Goal: Check status: Check status

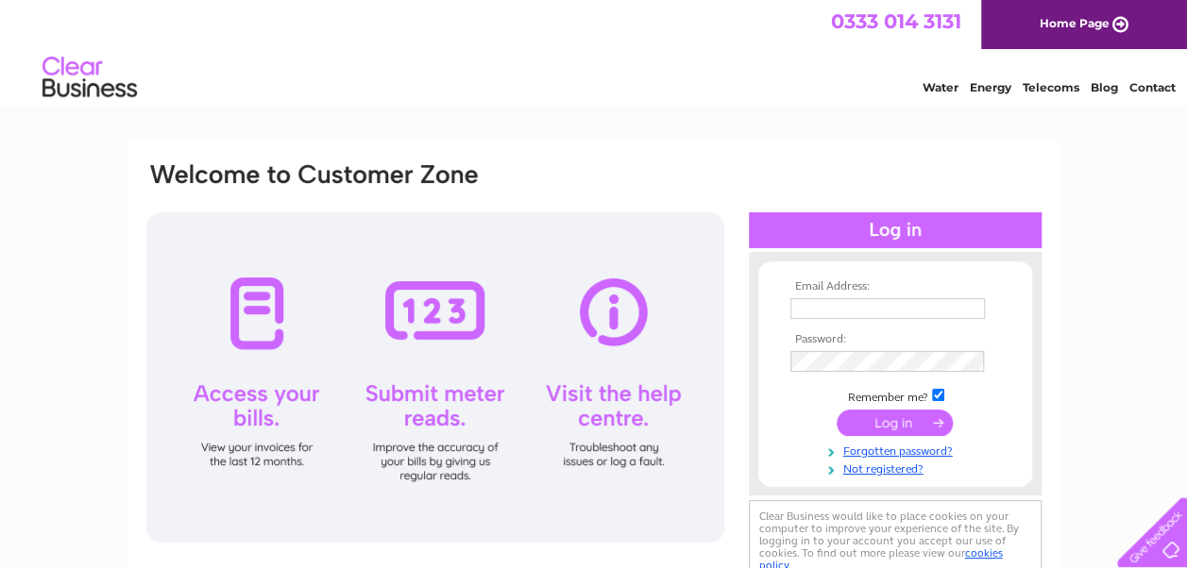
type input "info@hinsoncustommade.co.uk"
click at [881, 426] on input "submit" at bounding box center [894, 423] width 116 height 26
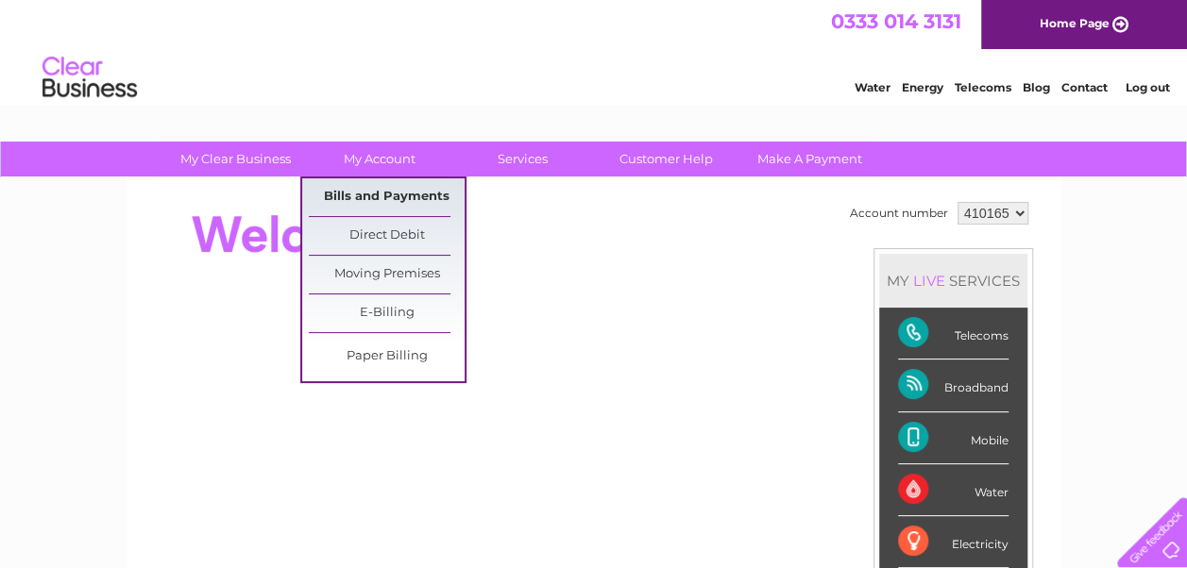
click at [390, 191] on link "Bills and Payments" at bounding box center [387, 197] width 156 height 38
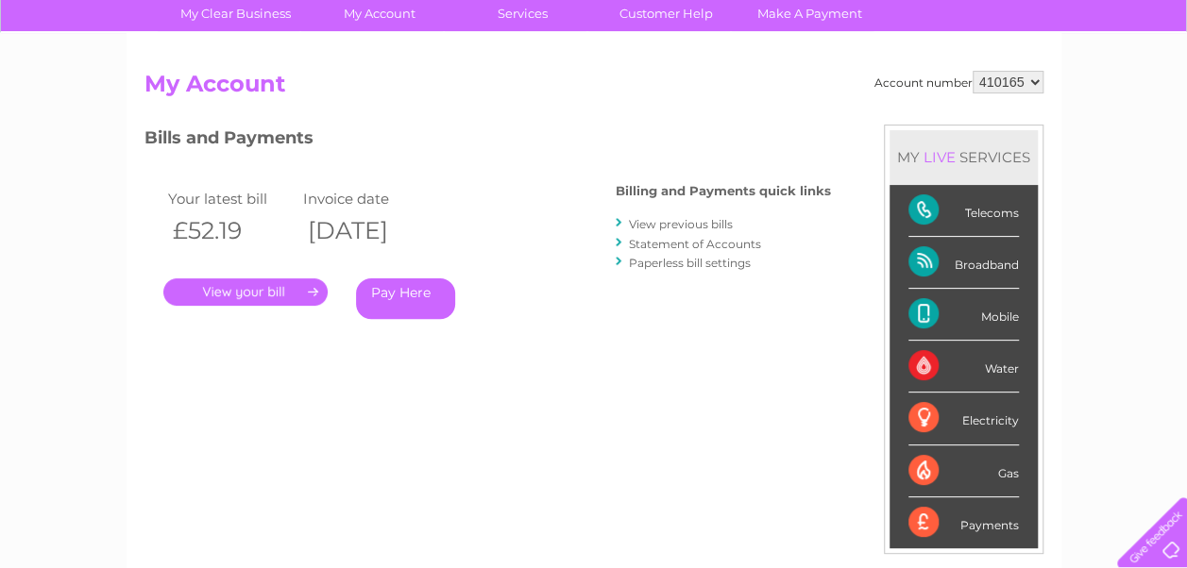
scroll to position [189, 0]
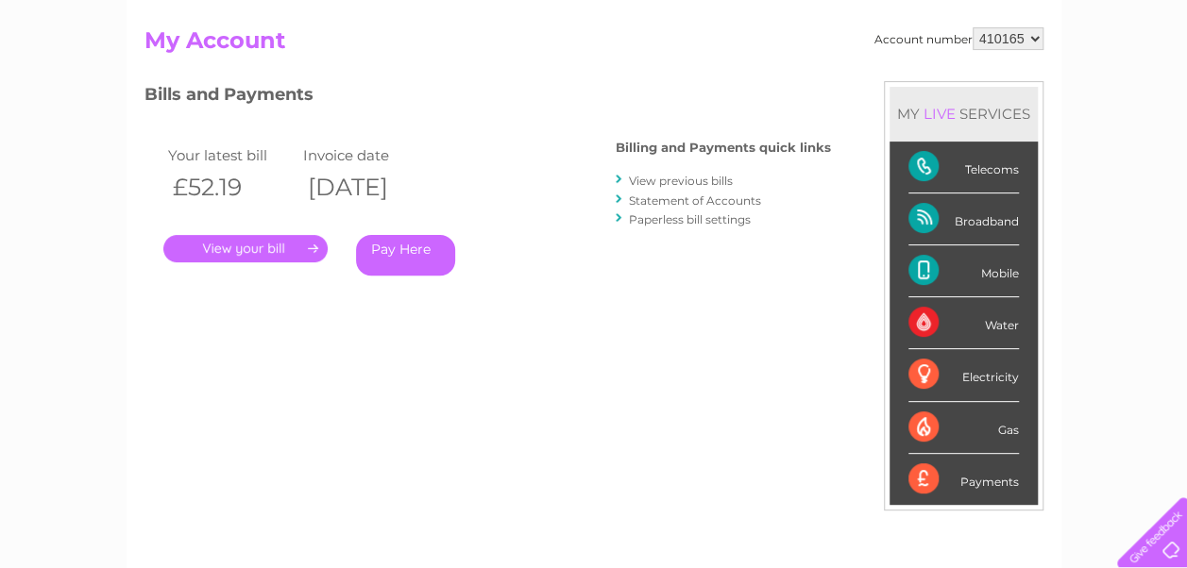
click at [292, 244] on link "." at bounding box center [245, 248] width 164 height 27
click at [662, 178] on link "View previous bills" at bounding box center [681, 181] width 104 height 14
click at [291, 245] on link "." at bounding box center [245, 248] width 164 height 27
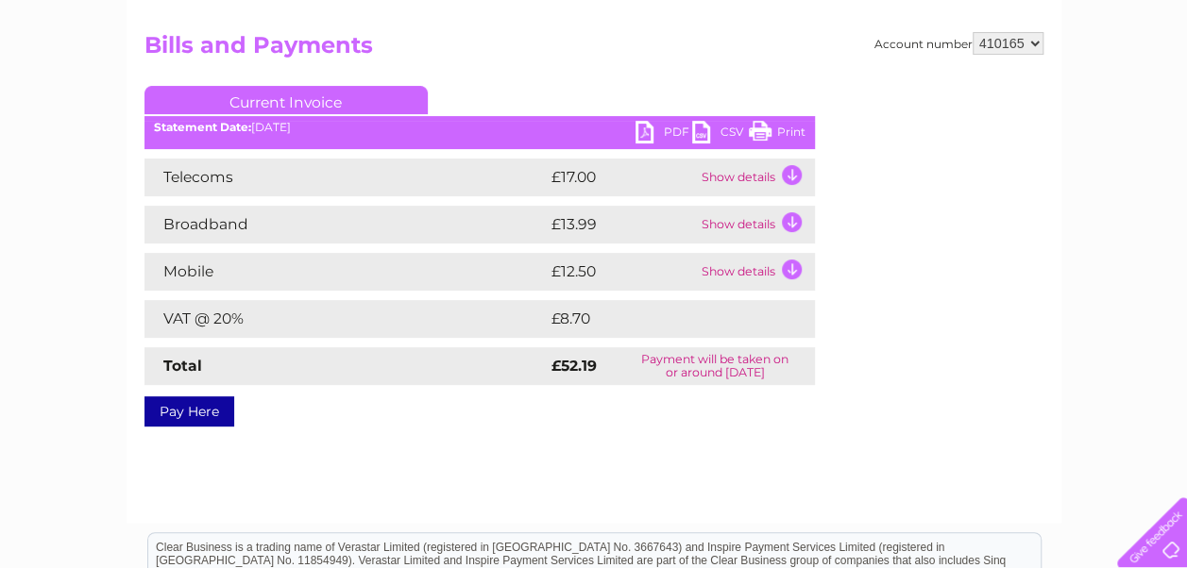
scroll to position [189, 0]
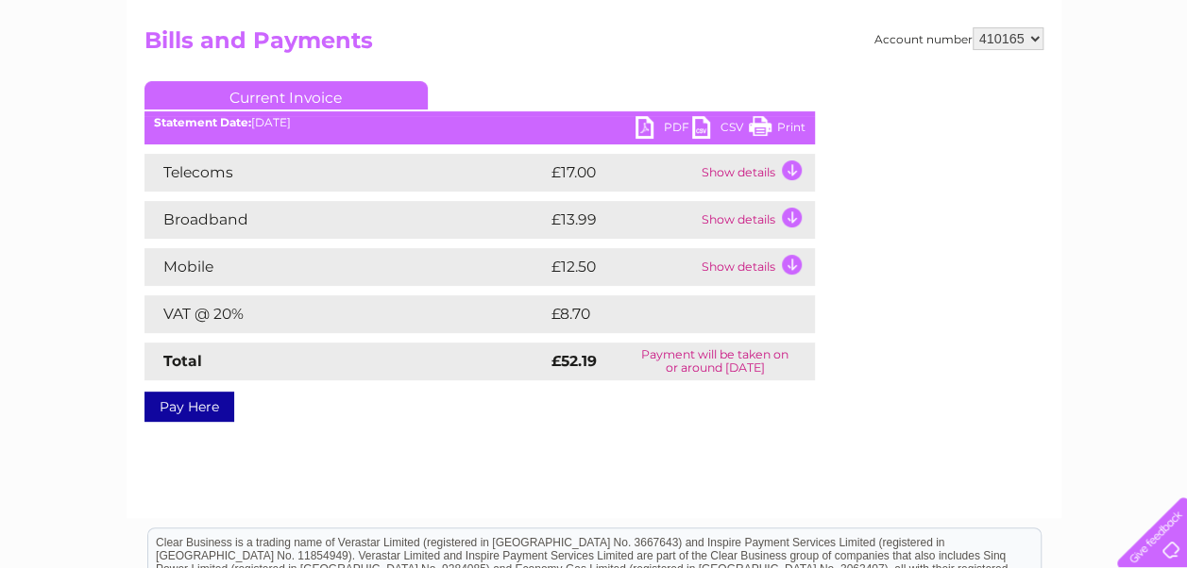
click at [661, 125] on link "PDF" at bounding box center [663, 129] width 57 height 27
